Goal: Ask a question: Seek information or help from site administrators or community

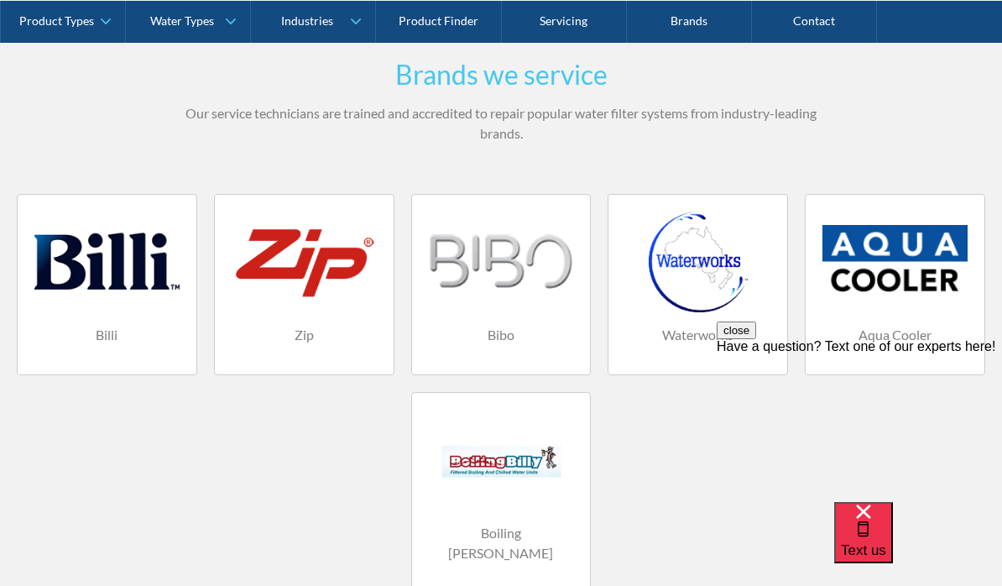
click at [887, 542] on span "Text us" at bounding box center [863, 550] width 45 height 16
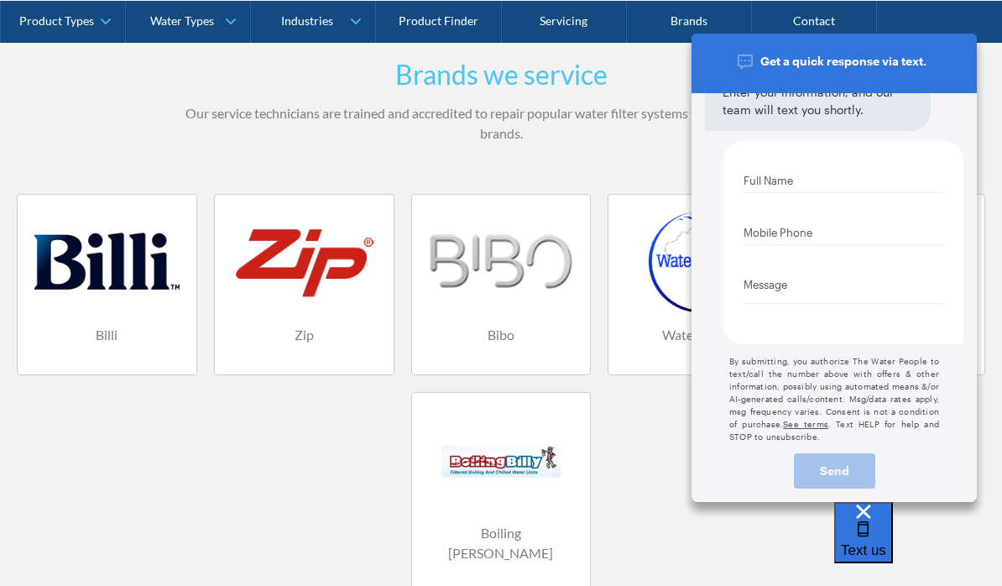
click at [817, 177] on input "text" at bounding box center [844, 180] width 200 height 25
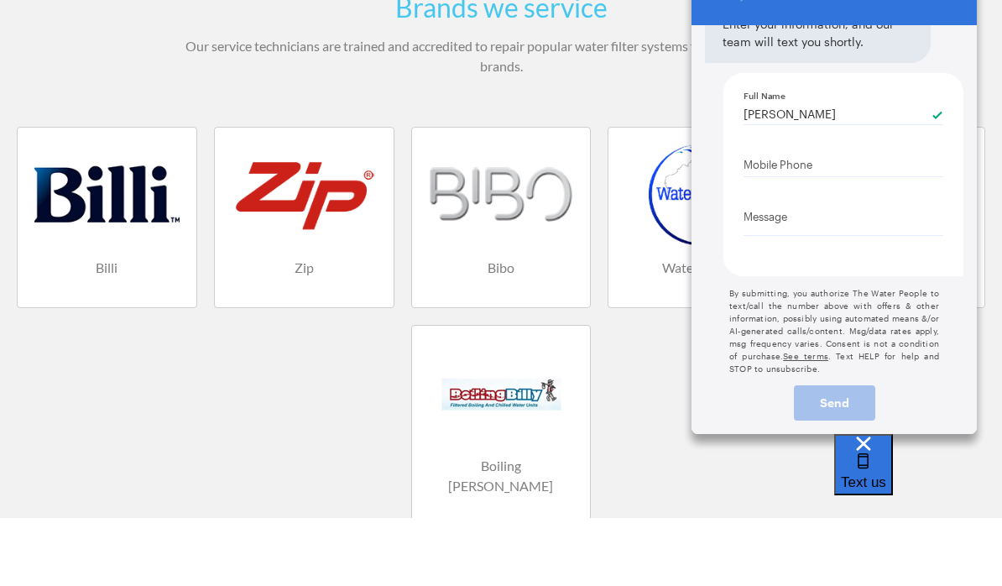
type input "[PERSON_NAME]"
click at [820, 176] on div at bounding box center [844, 176] width 200 height 1
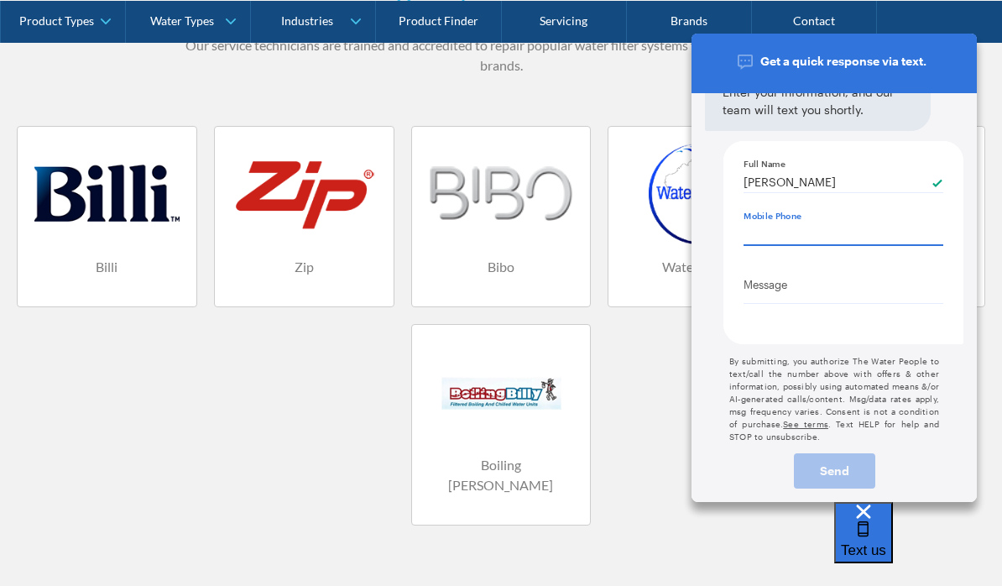
click at [854, 233] on Phone "Mobile Phone" at bounding box center [844, 232] width 200 height 25
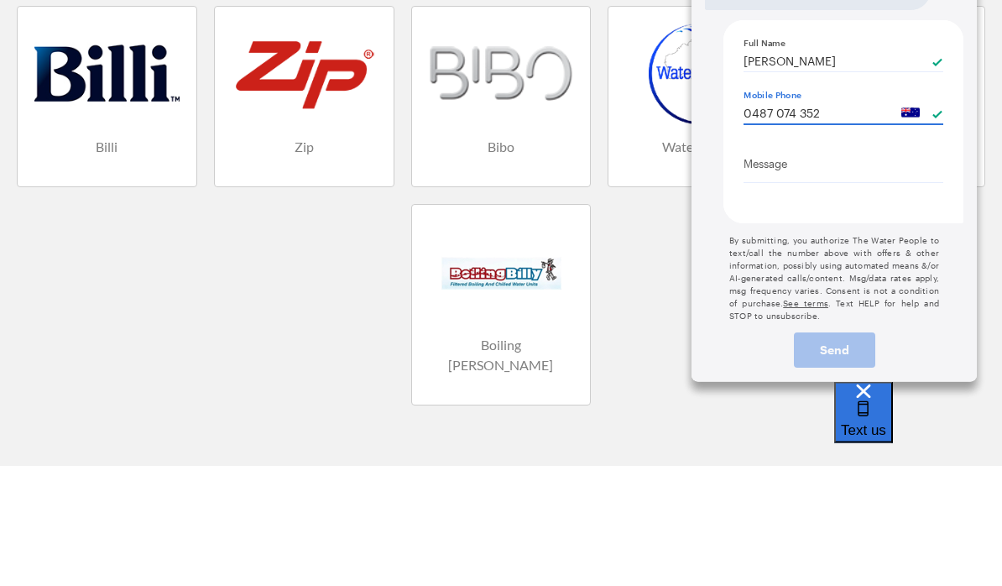
type Phone "0487 074 352"
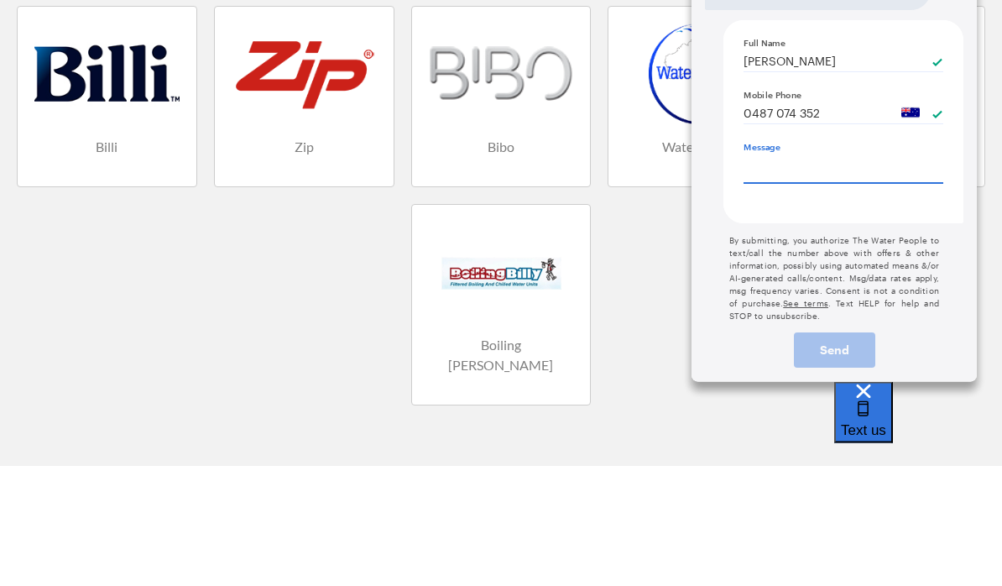
click at [814, 170] on textarea "Message" at bounding box center [844, 167] width 200 height 31
type textarea "D"
type textarea "x"
type textarea "Do"
type textarea "x"
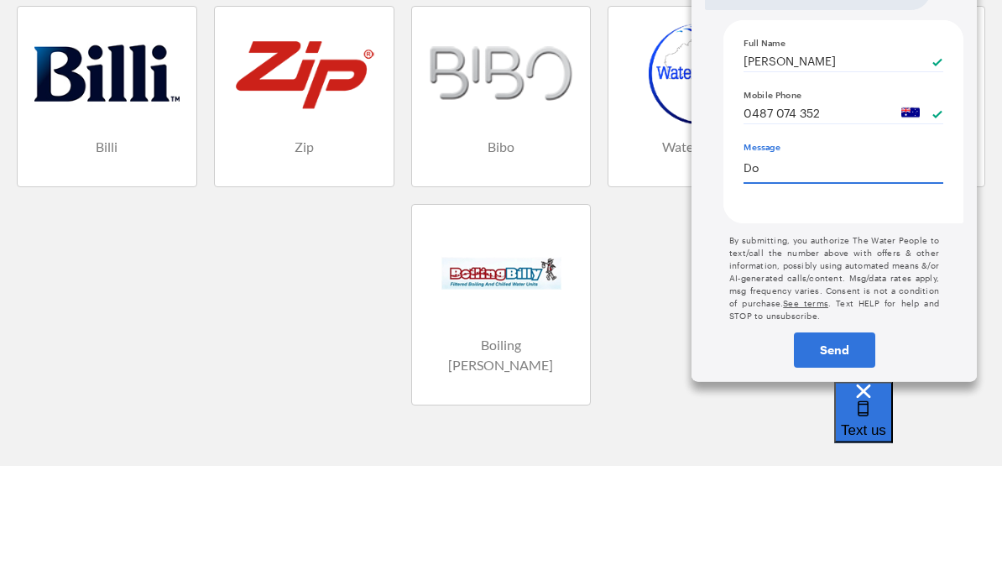
type textarea "Do"
type textarea "x"
type textarea "Do y"
type textarea "x"
type textarea "Do you"
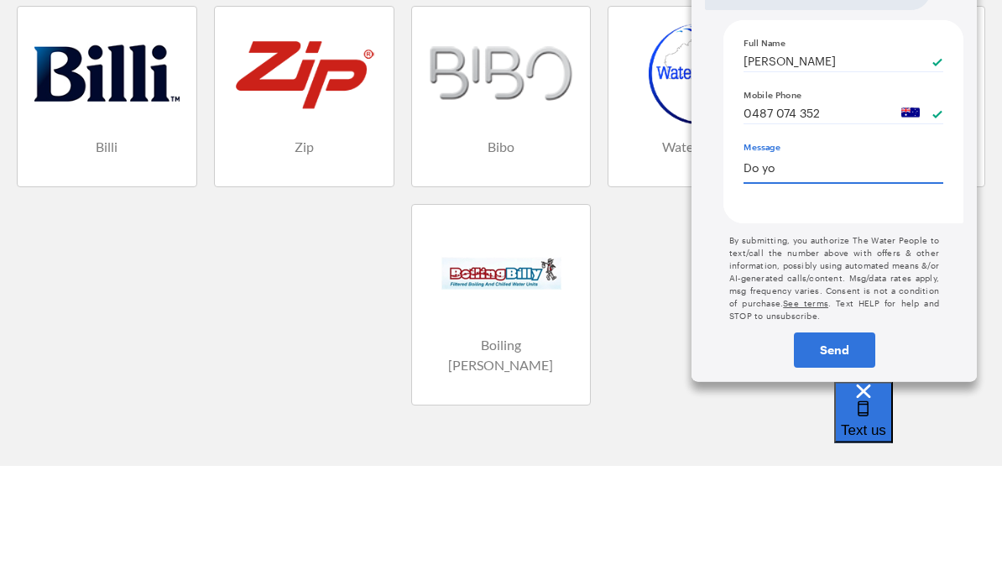
type textarea "x"
type textarea "Do you"
type textarea "x"
type textarea "Do you s"
type textarea "x"
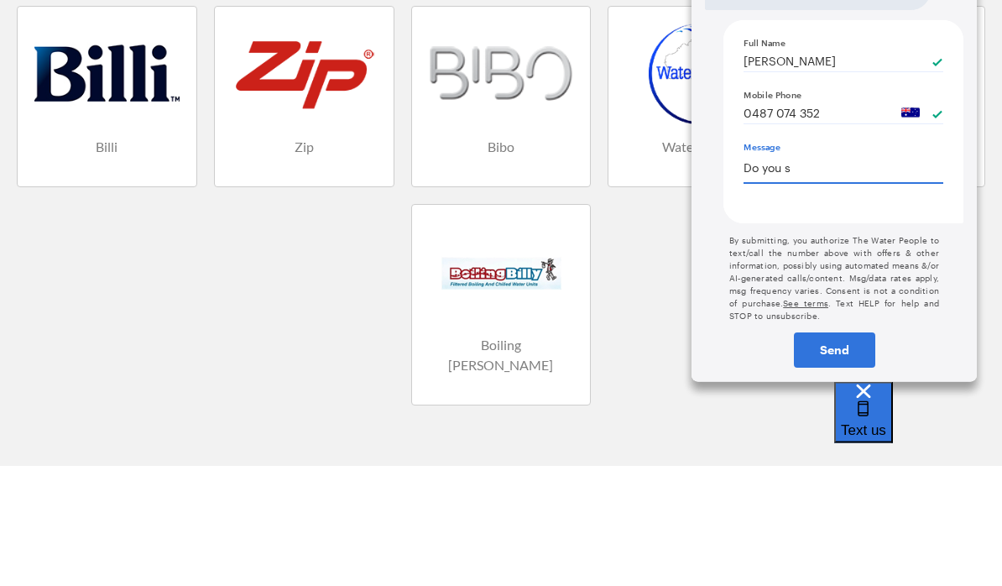
type textarea "Do you sw"
type textarea "x"
type textarea "Do you swr"
type textarea "x"
type textarea "Do you swrvi"
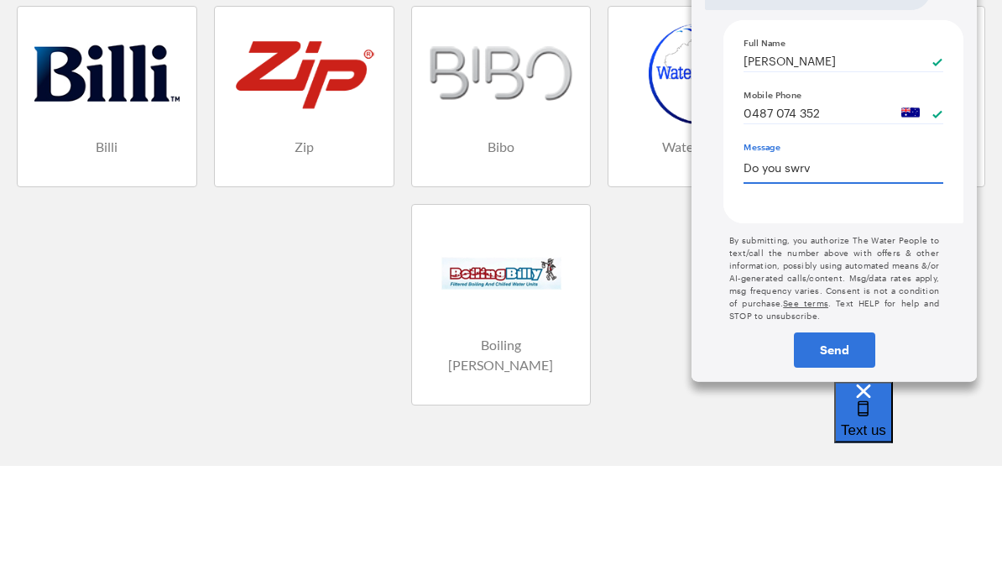
type textarea "x"
type textarea "Do you swrvic"
type textarea "x"
type textarea "Do you swrvice"
type textarea "x"
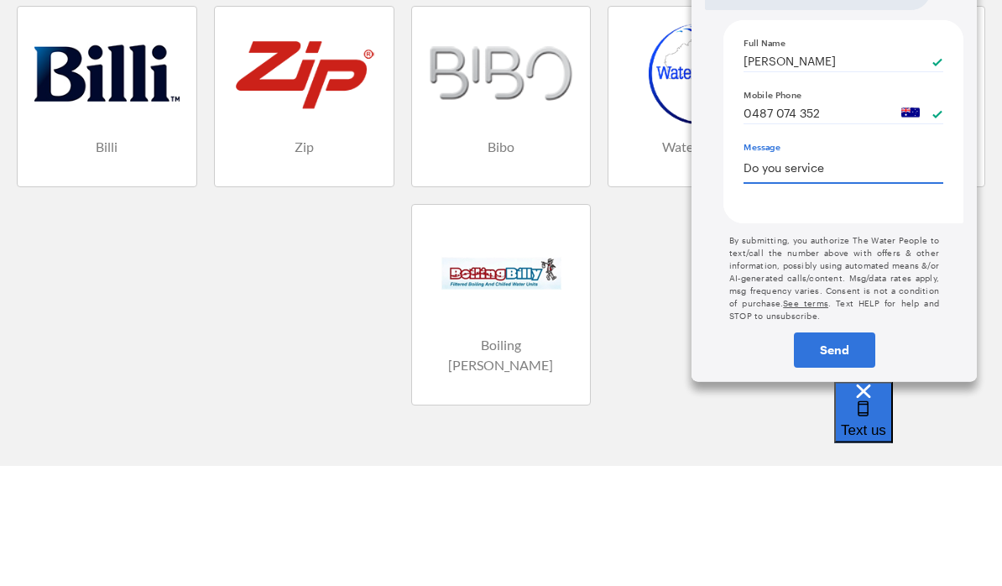
type textarea "Do you service"
type textarea "x"
type textarea "Do you service r"
type textarea "x"
type textarea "Do you service rep"
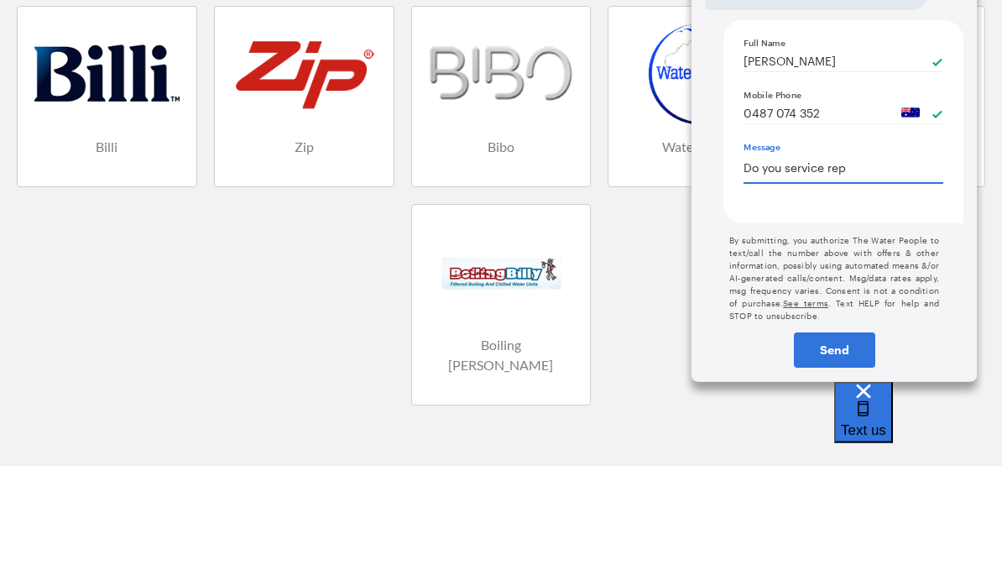
type textarea "x"
type textarea "Do you service repa"
type textarea "x"
type textarea "Do you service repai"
type textarea "x"
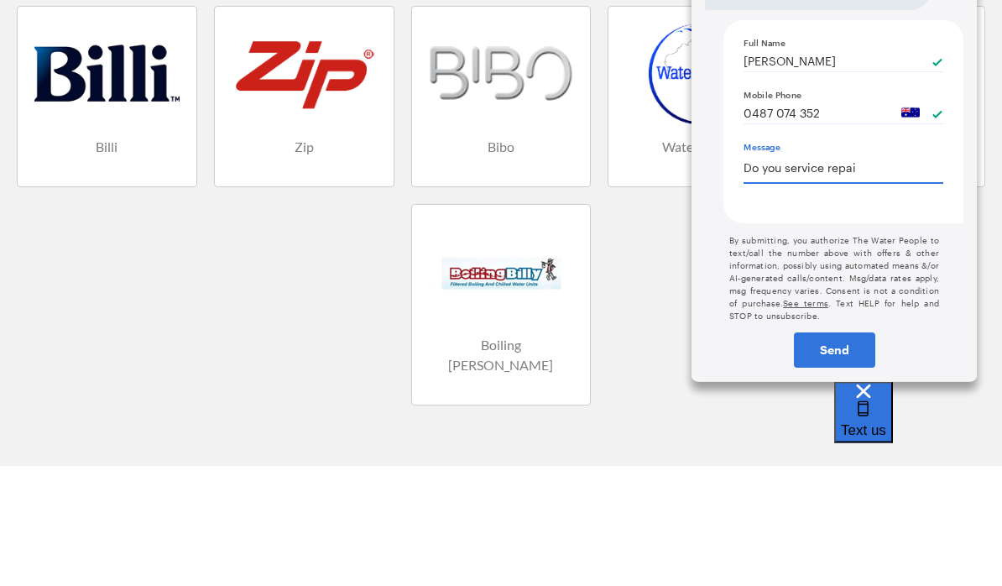
type textarea "Do you service repair"
type textarea "x"
type textarea "Do you service repair"
type textarea "x"
type textarea "Do you service repair Zi"
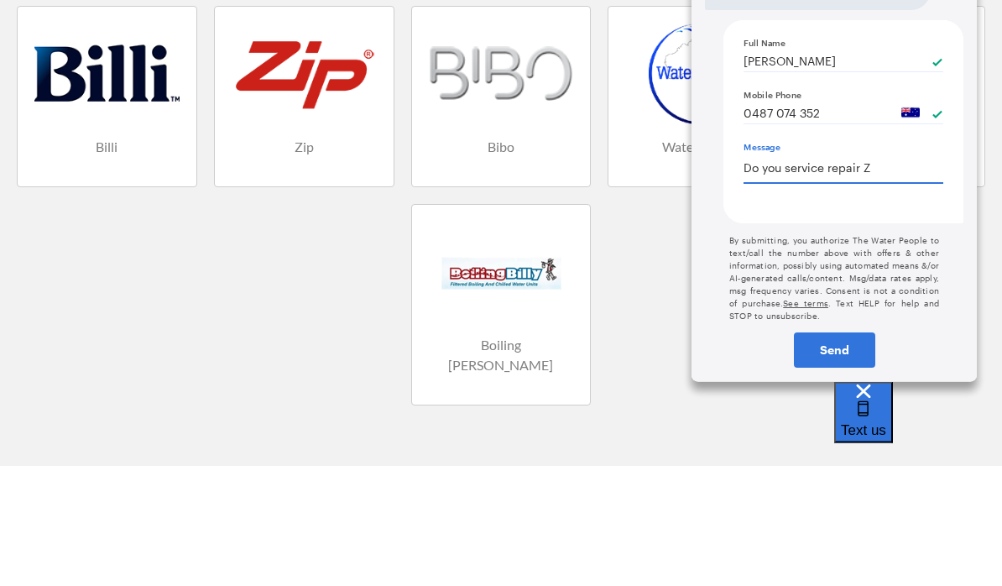
type textarea "x"
type textarea "Do you service repair Zip"
type textarea "x"
type textarea "Do you service repair Zip"
type textarea "x"
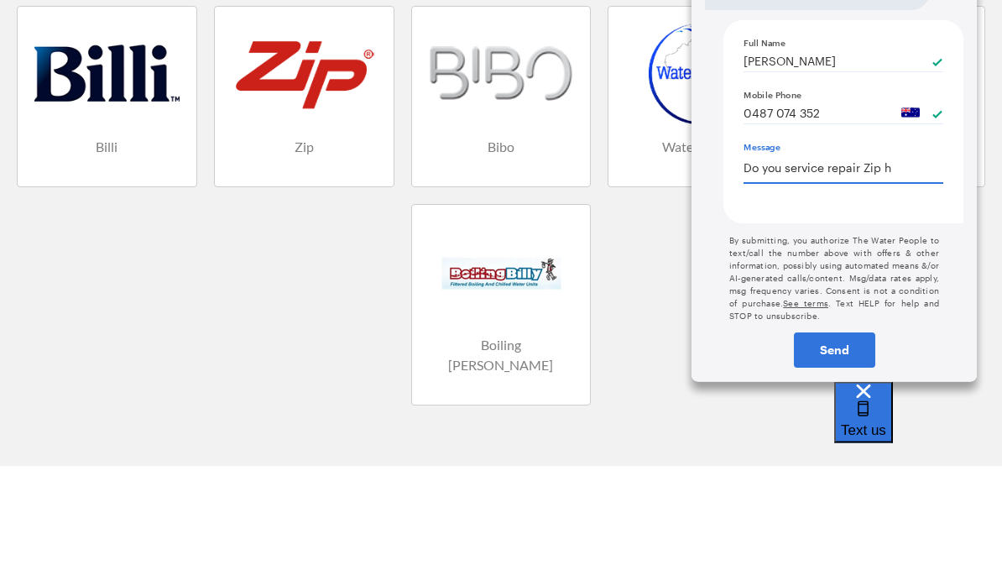
type textarea "Do you service repair Zip he"
type textarea "x"
type textarea "Do you service repair Zip hea"
type textarea "x"
type textarea "Do you service repair Zip heate"
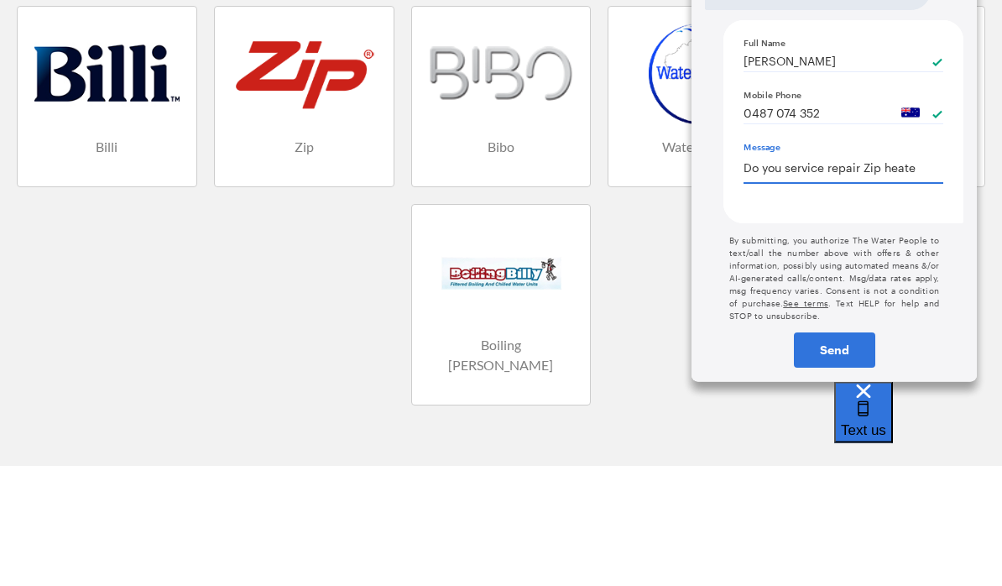
type textarea "x"
type textarea "Do you service repair Zip heater"
type textarea "x"
type textarea "Do you service repair Zip heaters"
type textarea "x"
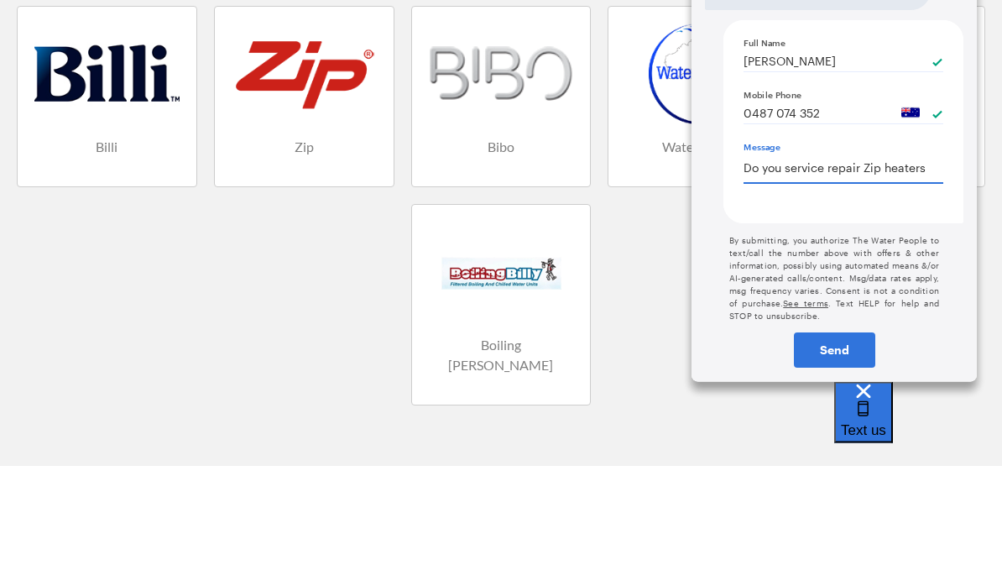
type textarea "Do you service repair Zip heaters"
type textarea "x"
type textarea "Do you service repair Zip heaters i"
type textarea "x"
type textarea "Do you service repair Zip heaters in"
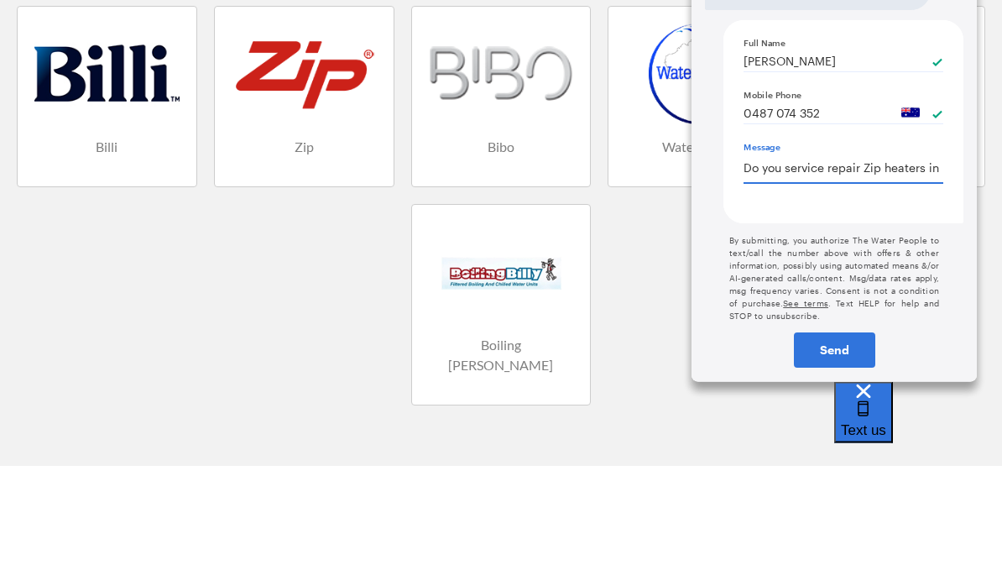
type textarea "x"
type textarea "Do you service repair Zip heaters in"
type textarea "x"
type textarea "Do you service repair Zip heaters in [GEOGRAPHIC_DATA]"
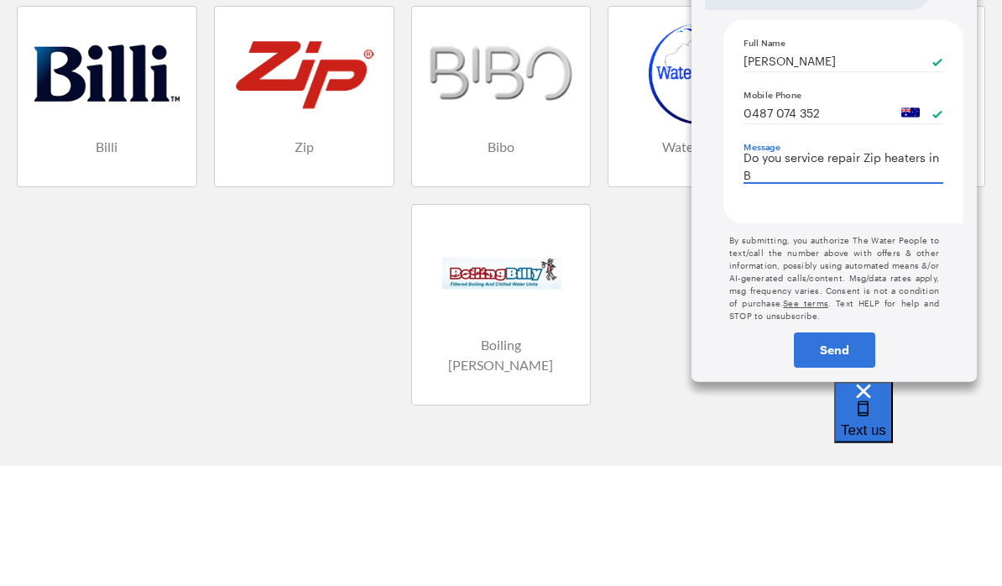
type textarea "x"
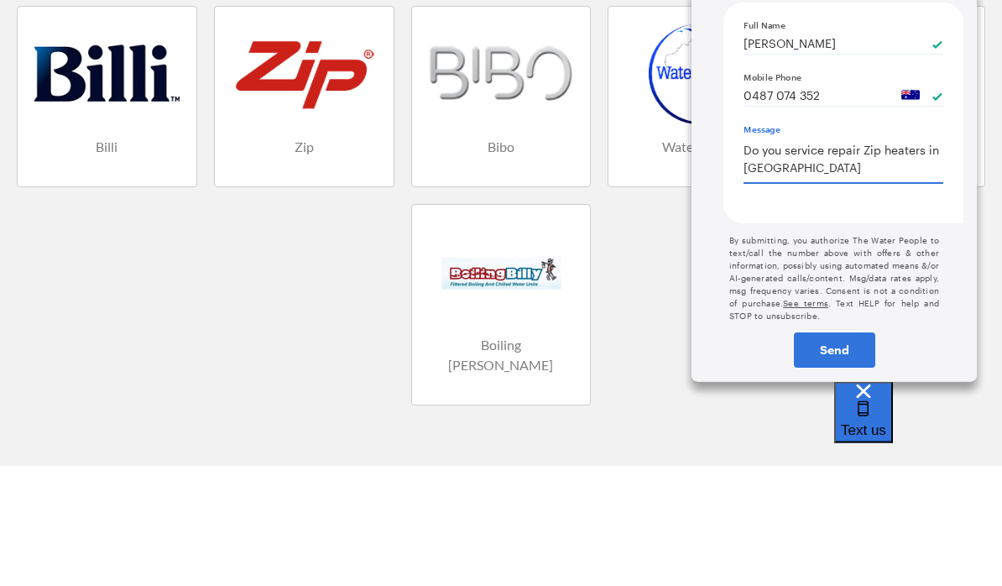
scroll to position [0, 0]
type textarea "Do you service repair Zip heaters in [GEOGRAPHIC_DATA]"
type textarea "x"
type textarea "Do you service repair Zip heaters in [GEOGRAPHIC_DATA]"
type textarea "x"
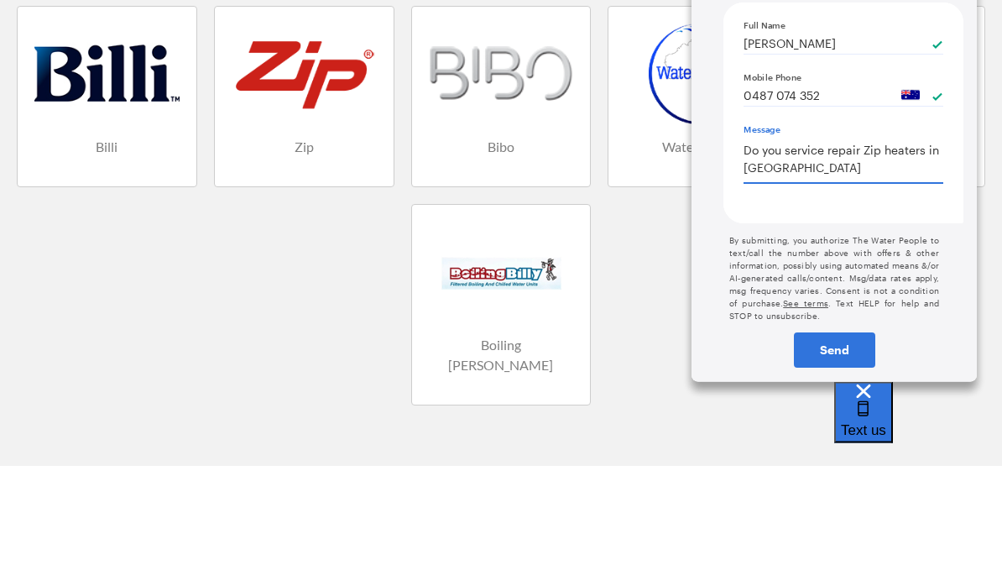
type textarea "Do you service repair Zip heaters in [GEOGRAPHIC_DATA]"
type textarea "x"
type textarea "Do you service repair Zip heaters in [GEOGRAPHIC_DATA]"
type textarea "x"
type textarea "Do you service repair Zip heaters in [GEOGRAPHIC_DATA],"
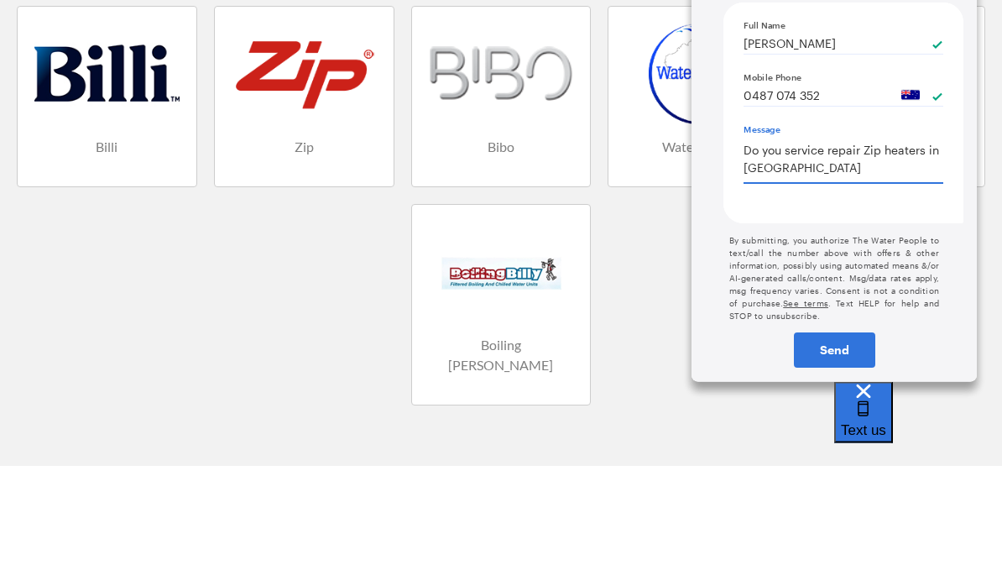
type textarea "x"
type textarea "Do you service repair Zip heaters in [GEOGRAPHIC_DATA],"
type textarea "x"
type textarea "Do you service repair Zip heaters in [GEOGRAPHIC_DATA], V"
type textarea "x"
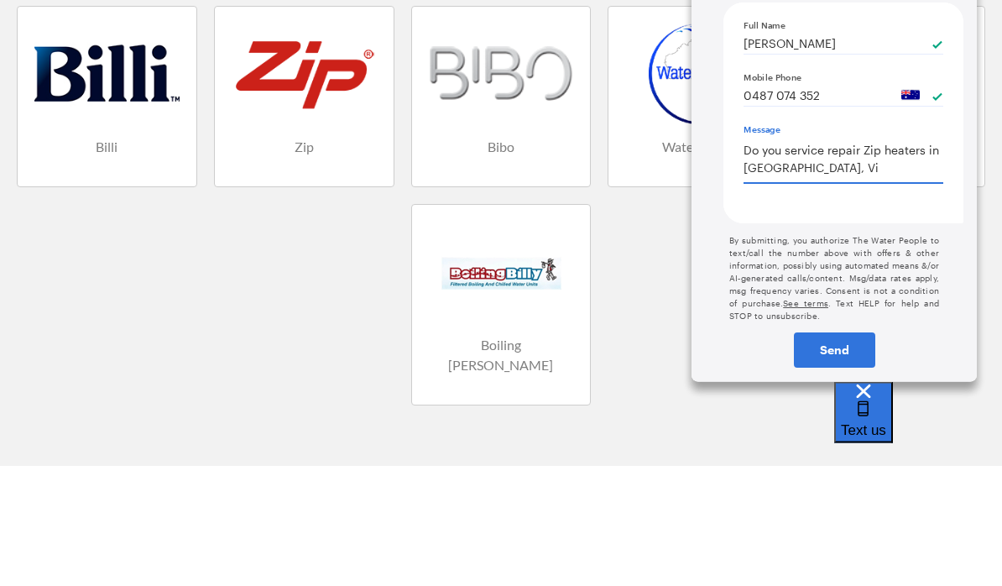
type textarea "Do you service repair Zip heaters in [GEOGRAPHIC_DATA], [GEOGRAPHIC_DATA]"
type textarea "x"
type textarea "Do you service repair Zip heaters in [GEOGRAPHIC_DATA], [GEOGRAPHIC_DATA]"
type textarea "x"
type textarea "Do you service repair Zip heaters in [GEOGRAPHIC_DATA], [GEOGRAPHIC_DATA] 3"
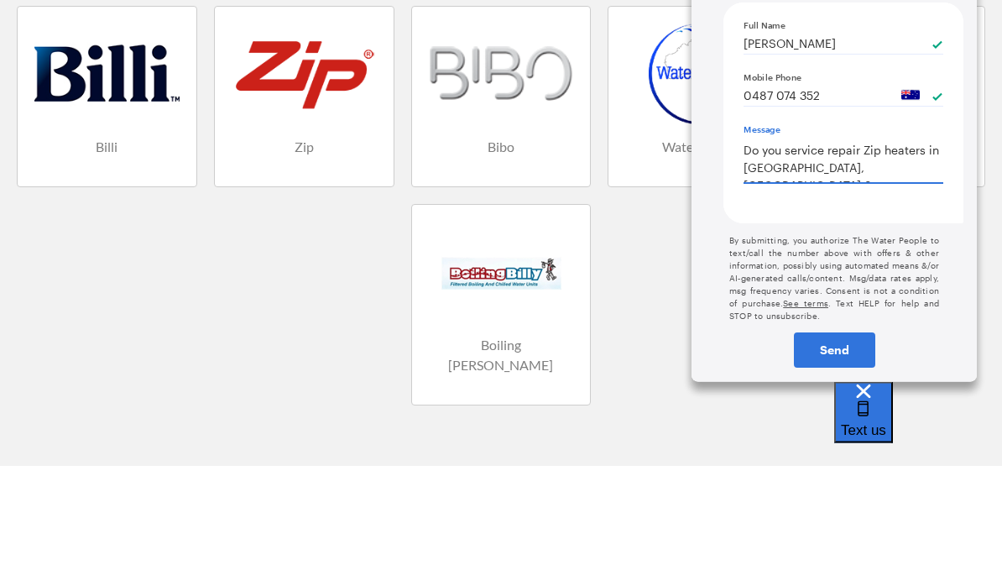
type textarea "x"
type textarea "Do you service repair Zip heaters in [GEOGRAPHIC_DATA], [GEOGRAPHIC_DATA] 35"
type textarea "x"
type textarea "Do you service repair Zip heaters in [GEOGRAPHIC_DATA], [GEOGRAPHIC_DATA] 355"
type textarea "x"
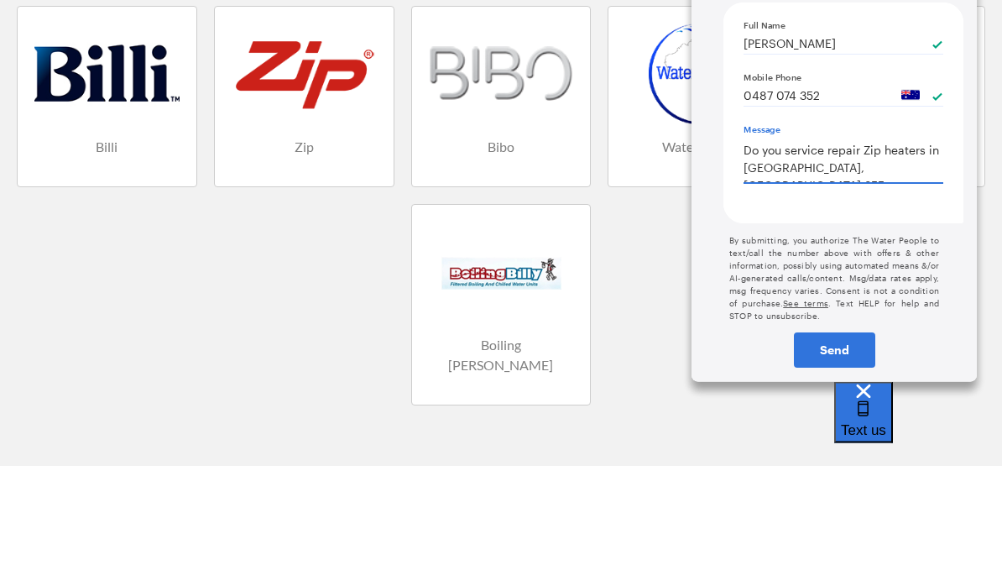
type textarea "Do you service repair Zip heaters in [GEOGRAPHIC_DATA], [GEOGRAPHIC_DATA] 3551"
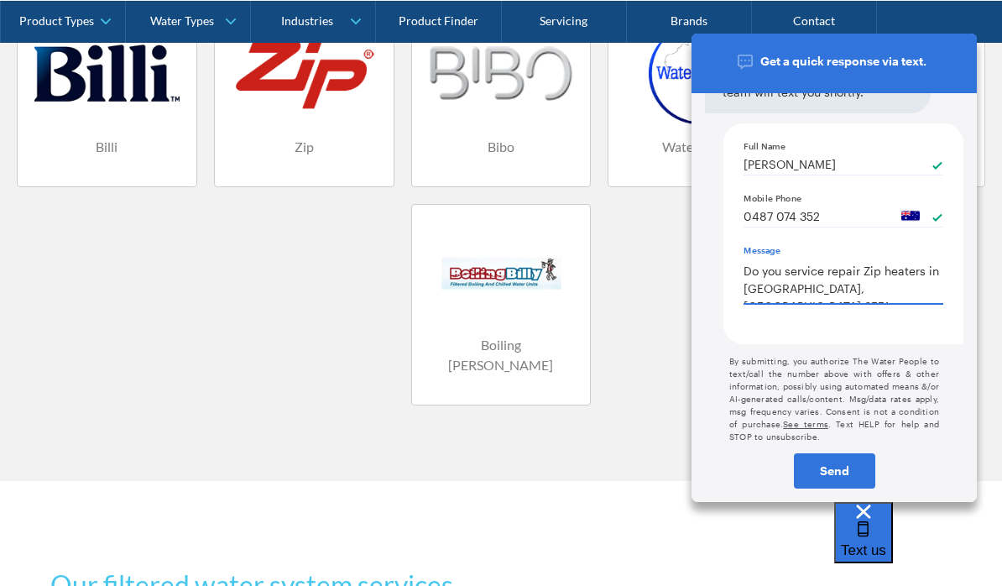
type textarea "x"
click at [831, 471] on div "Send" at bounding box center [835, 471] width 78 height 12
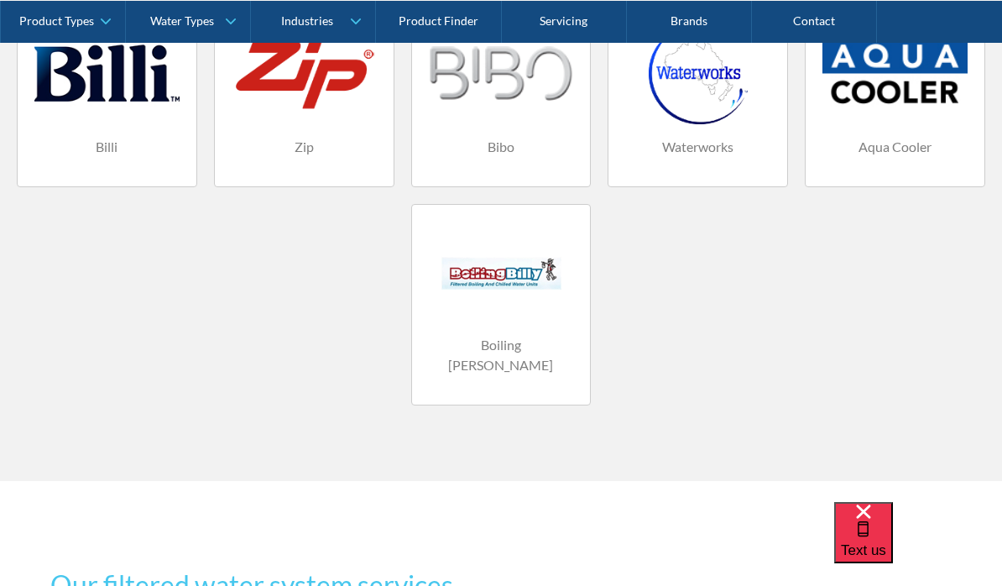
click at [819, 22] on link "Contact" at bounding box center [814, 21] width 125 height 42
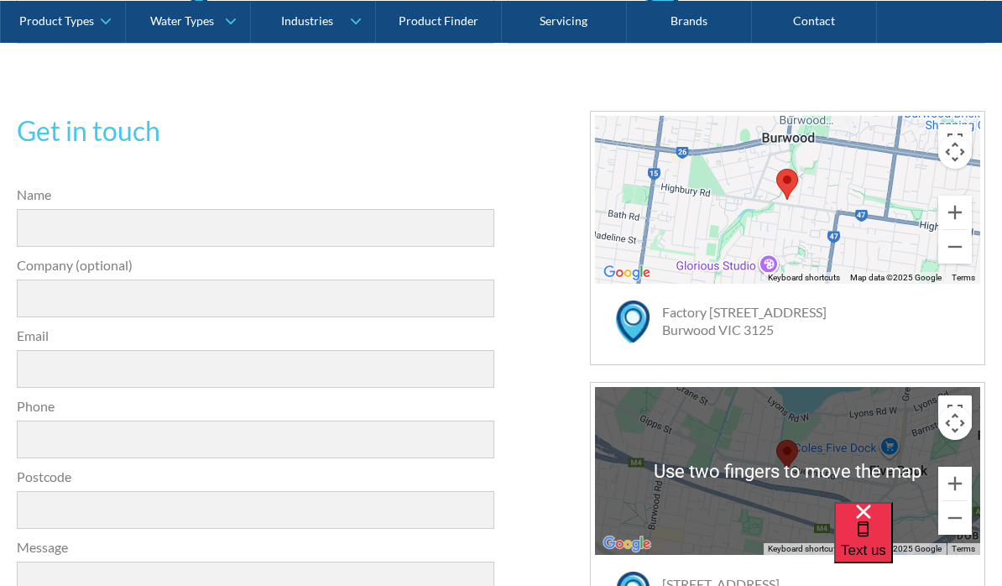
scroll to position [465, 0]
